Goal: Task Accomplishment & Management: Manage account settings

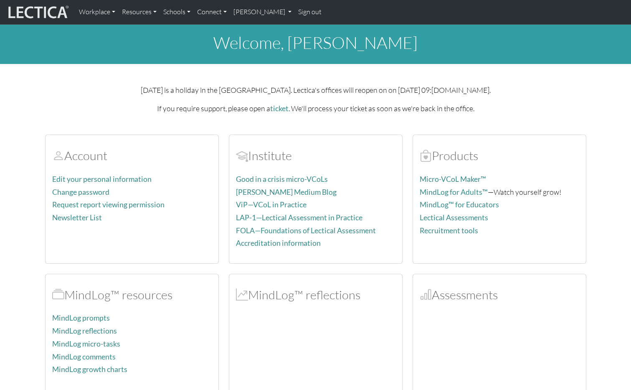
scroll to position [8, 0]
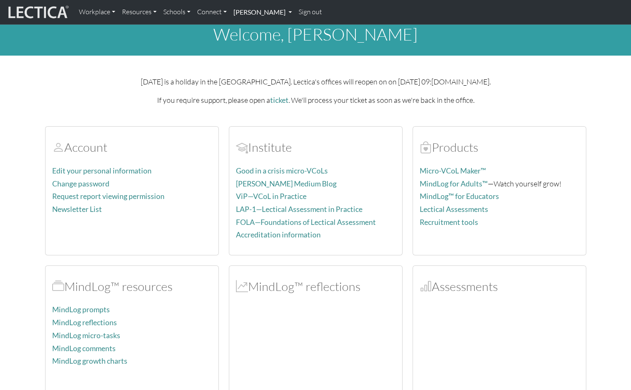
click at [242, 14] on link "[PERSON_NAME]" at bounding box center [262, 12] width 65 height 18
click at [347, 84] on p "[DATE] is a holiday in the [GEOGRAPHIC_DATA]. Lectica's offices will reopen on …" at bounding box center [315, 82] width 541 height 12
click at [295, 14] on link "Sign out" at bounding box center [310, 12] width 30 height 18
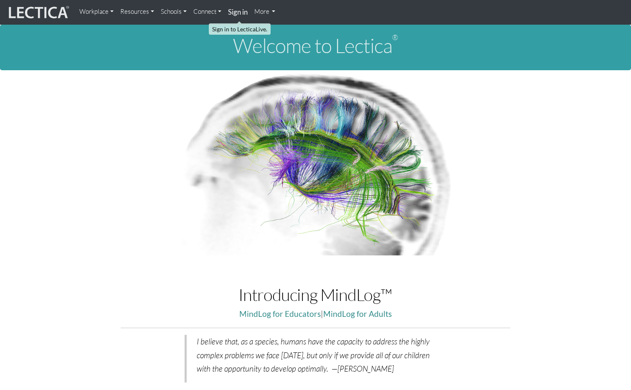
click at [240, 14] on strong "Sign in" at bounding box center [238, 12] width 20 height 9
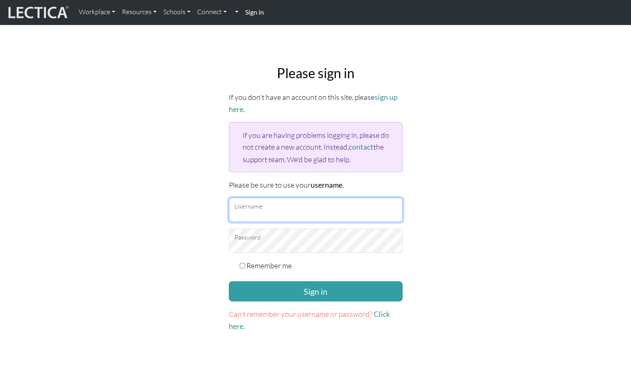
click at [284, 210] on input "Username" at bounding box center [316, 209] width 174 height 24
type input "amcorreia"
click at [229, 281] on button "Sign in" at bounding box center [316, 291] width 174 height 20
